Goal: Information Seeking & Learning: Learn about a topic

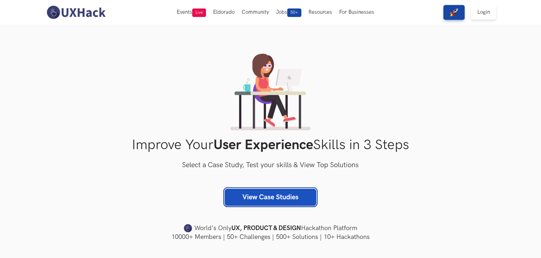
click at [244, 192] on link "View Case Studies" at bounding box center [271, 197] width 92 height 17
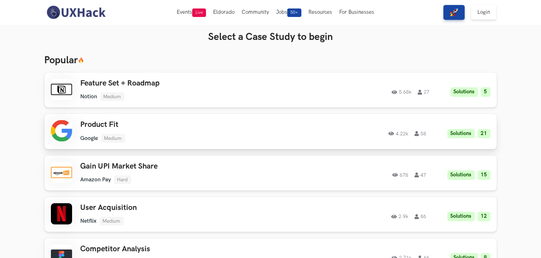
click at [170, 132] on div "Product Fit Google Medium Google Medium Solutions 21 4.22k 58" at bounding box center [181, 131] width 201 height 22
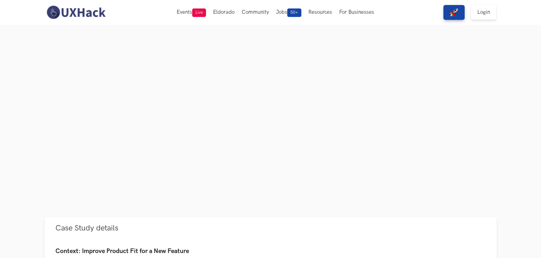
scroll to position [119, 0]
